Goal: Information Seeking & Learning: Learn about a topic

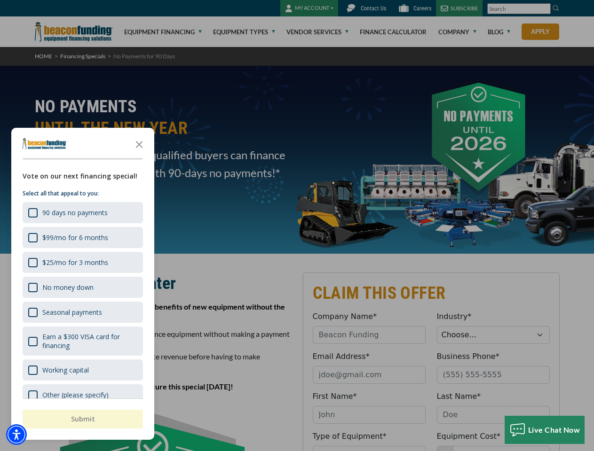
click at [297, 226] on div "button" at bounding box center [297, 225] width 594 height 451
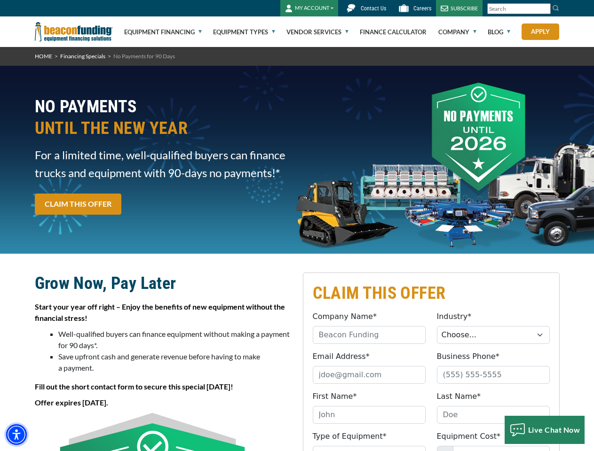
click at [16, 435] on img "Accessibility Menu" at bounding box center [16, 434] width 21 height 21
click at [297, 226] on body "Skip to main content Enable accessibility for low vision Open the accessibility…" at bounding box center [297, 225] width 594 height 451
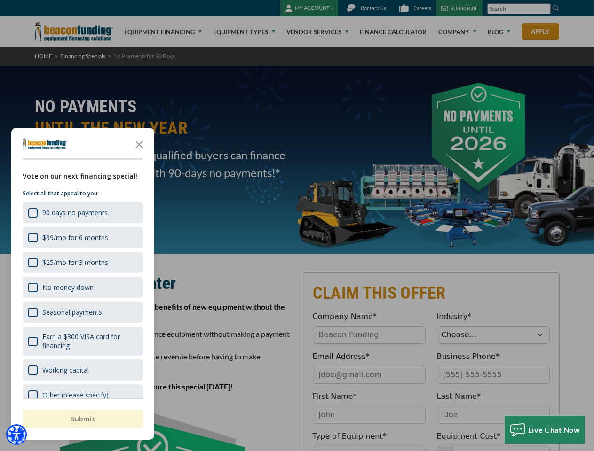
click at [139, 144] on body "Skip to main content Enable accessibility for low vision Open the accessibility…" at bounding box center [297, 225] width 594 height 451
